Goal: Task Accomplishment & Management: Manage account settings

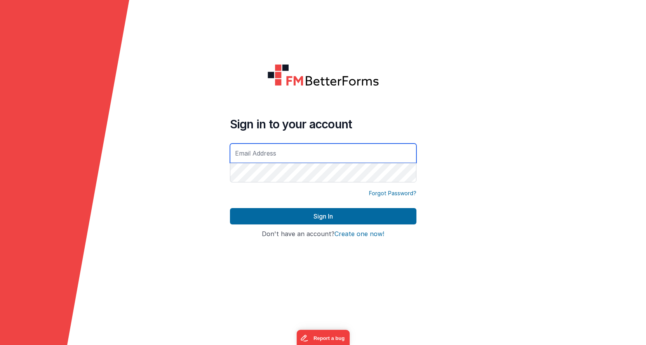
type input "[EMAIL_ADDRESS][DOMAIN_NAME]"
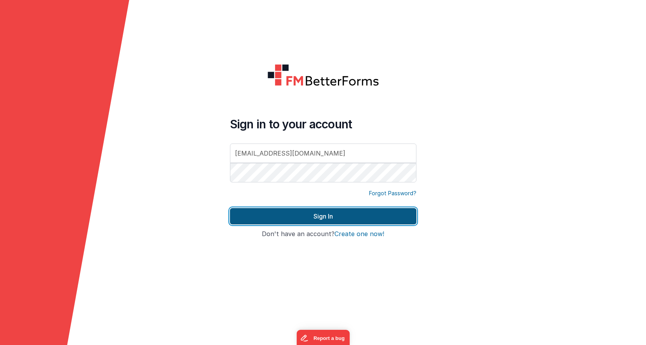
click at [340, 221] on button "Sign In" at bounding box center [323, 216] width 187 height 16
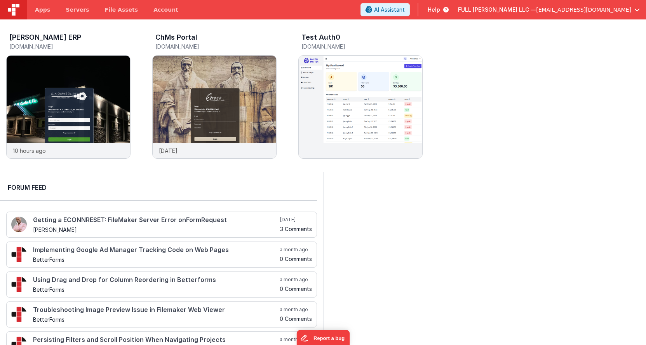
click at [609, 12] on span "[EMAIL_ADDRESS][DOMAIN_NAME]" at bounding box center [583, 10] width 95 height 8
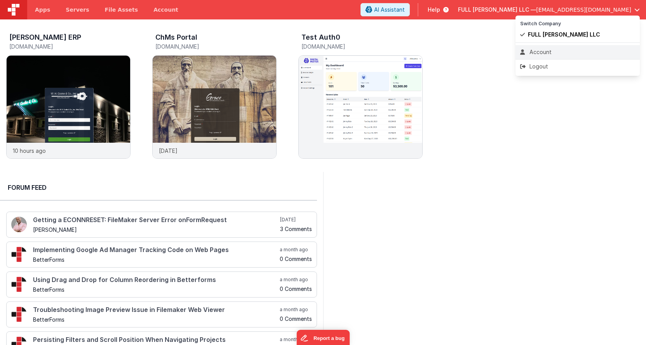
click at [561, 47] on li "Account" at bounding box center [578, 52] width 124 height 14
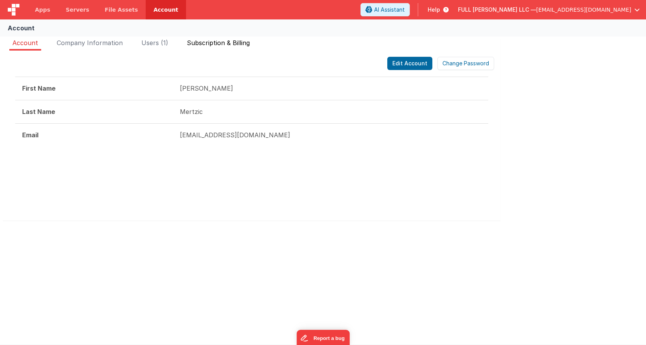
click at [234, 47] on li "Subscription & Billing" at bounding box center [218, 44] width 69 height 12
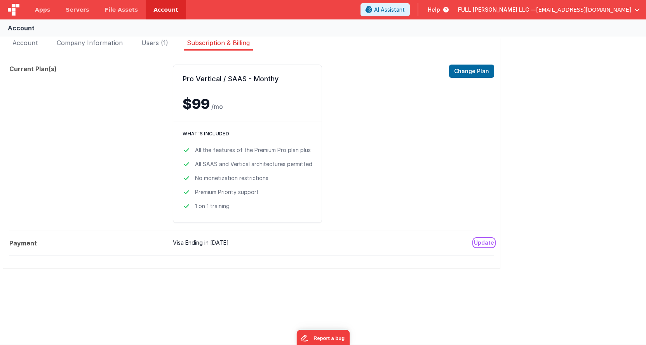
click at [482, 242] on button "Update" at bounding box center [484, 243] width 20 height 8
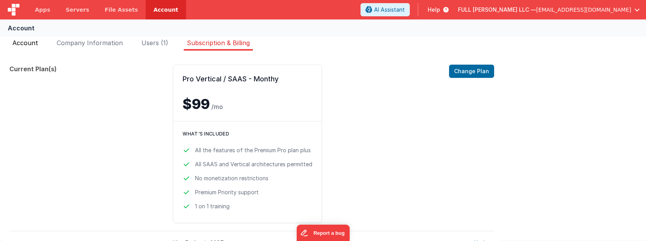
click at [29, 46] on span "Account" at bounding box center [25, 43] width 26 height 8
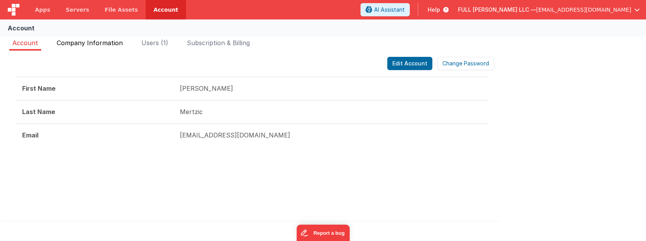
click at [96, 42] on span "Company Information" at bounding box center [90, 43] width 66 height 8
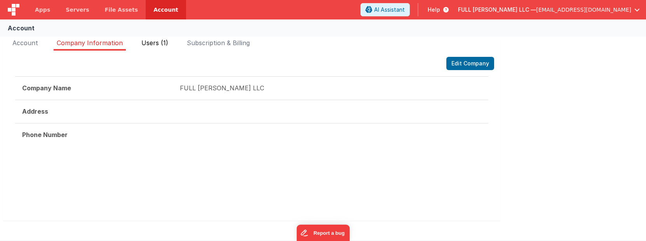
click at [155, 46] on span "Users (1)" at bounding box center [155, 43] width 27 height 8
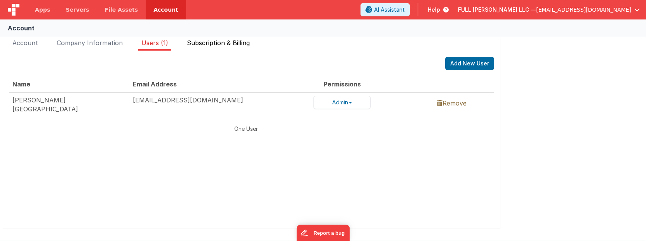
click at [211, 44] on span "Subscription & Billing" at bounding box center [218, 43] width 63 height 8
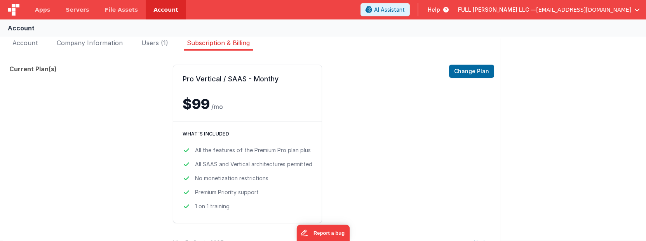
click at [236, 135] on h3 "What's included" at bounding box center [248, 134] width 130 height 6
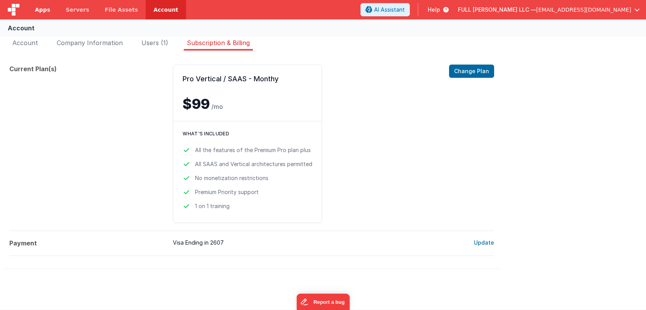
click at [45, 12] on span "Apps" at bounding box center [42, 10] width 15 height 8
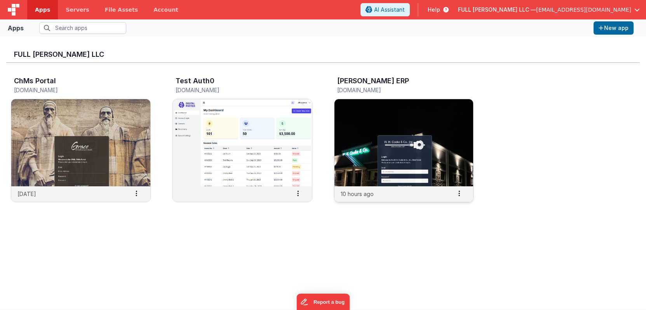
click at [353, 134] on img at bounding box center [404, 142] width 139 height 87
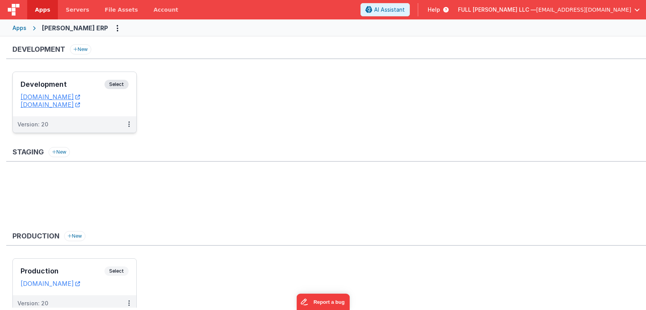
click at [83, 88] on div "Development Select" at bounding box center [75, 86] width 108 height 13
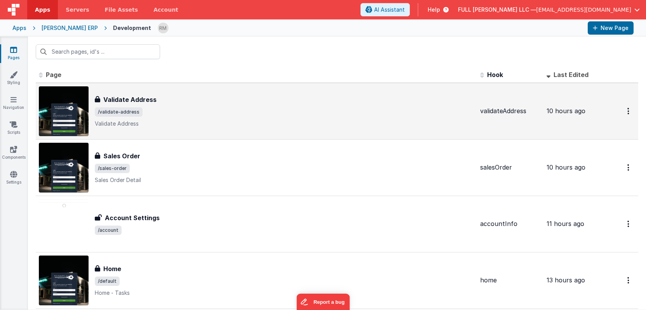
click at [218, 113] on span "/validate-address" at bounding box center [284, 111] width 379 height 9
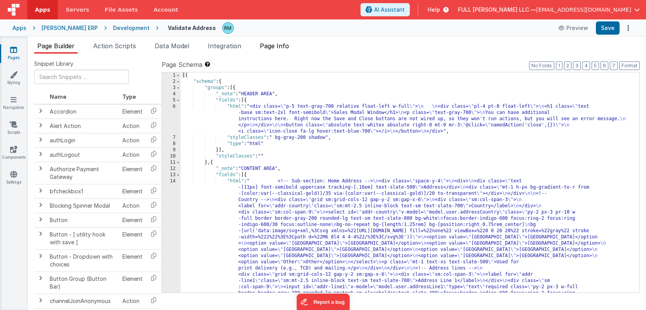
click at [281, 42] on span "Page Info" at bounding box center [274, 46] width 29 height 8
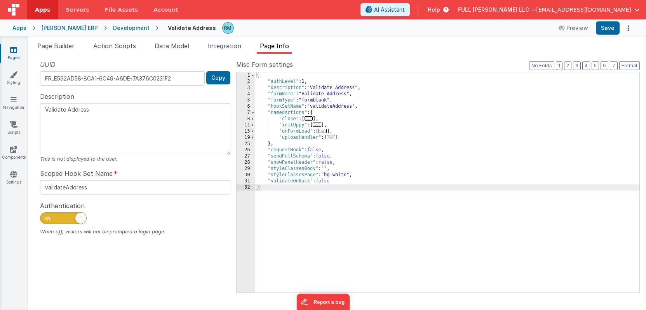
click at [76, 218] on span at bounding box center [80, 218] width 11 height 11
click at [46, 218] on input "checkbox" at bounding box center [43, 217] width 6 height 6
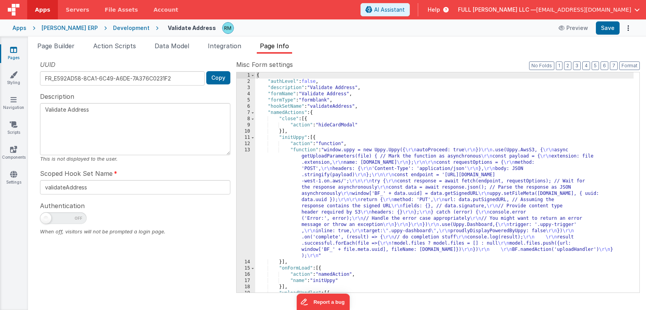
click at [76, 218] on span at bounding box center [63, 218] width 47 height 12
click at [46, 218] on input "checkbox" at bounding box center [43, 217] width 6 height 6
checkbox input "true"
click at [607, 30] on button "Save" at bounding box center [608, 27] width 24 height 13
click at [629, 11] on span "[EMAIL_ADDRESS][DOMAIN_NAME]" at bounding box center [583, 10] width 95 height 8
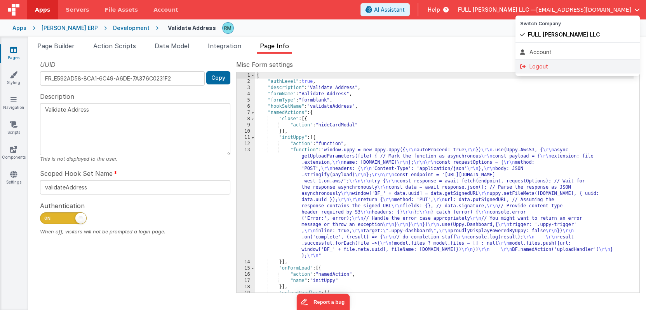
click at [566, 67] on div "Logout" at bounding box center [578, 67] width 115 height 8
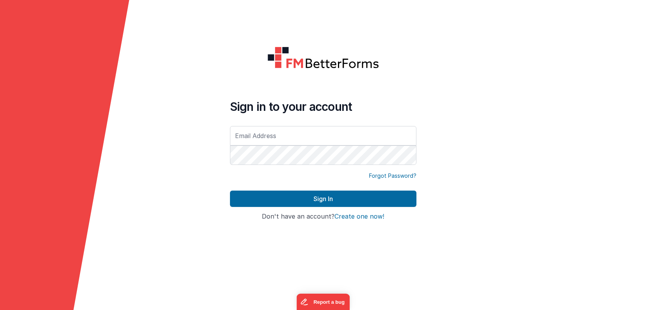
click at [267, 240] on div "Sign in to your account Forgot Password? Sign In Sign in with Google Don't have…" at bounding box center [323, 155] width 199 height 230
